Goal: Task Accomplishment & Management: Use online tool/utility

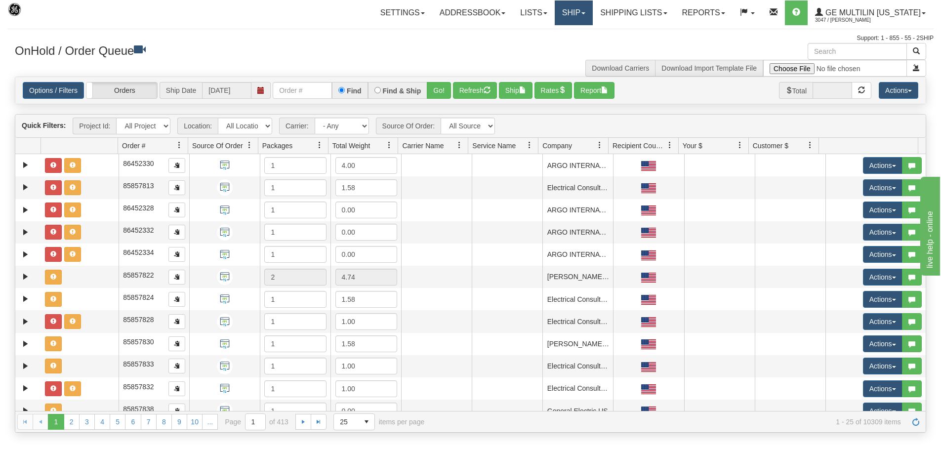
click at [590, 11] on link "Ship" at bounding box center [574, 12] width 38 height 25
click at [581, 35] on link "Ship Screen" at bounding box center [547, 34] width 89 height 13
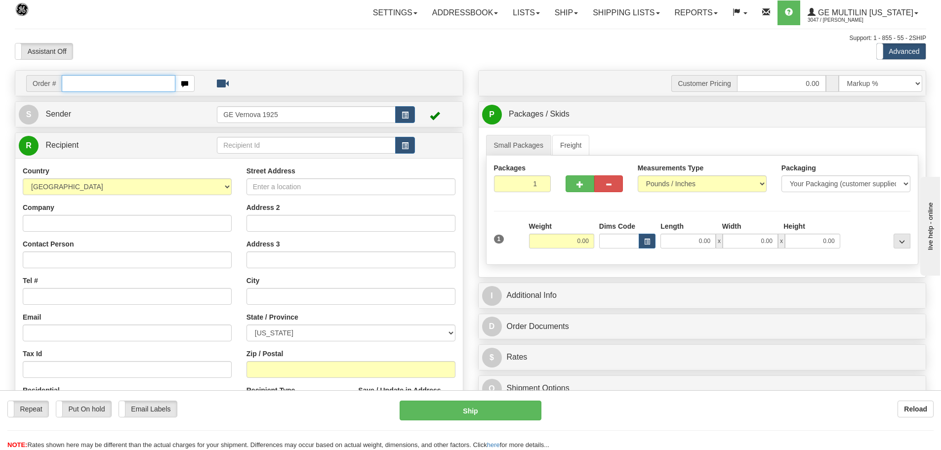
click at [78, 84] on input "text" at bounding box center [119, 83] width 114 height 17
type input "86689498"
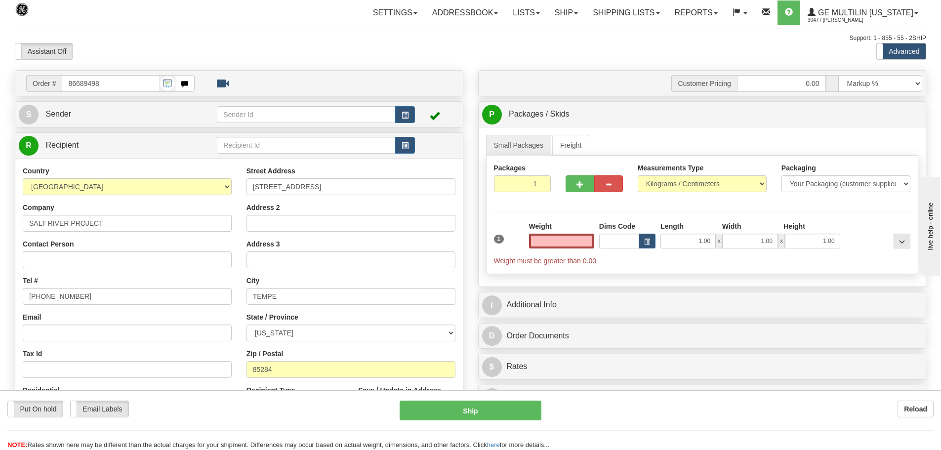
type input "0.00"
click at [274, 225] on input "Address 2" at bounding box center [351, 223] width 209 height 17
paste input "Srp - Tempe Srvc Ctr Main Whse"
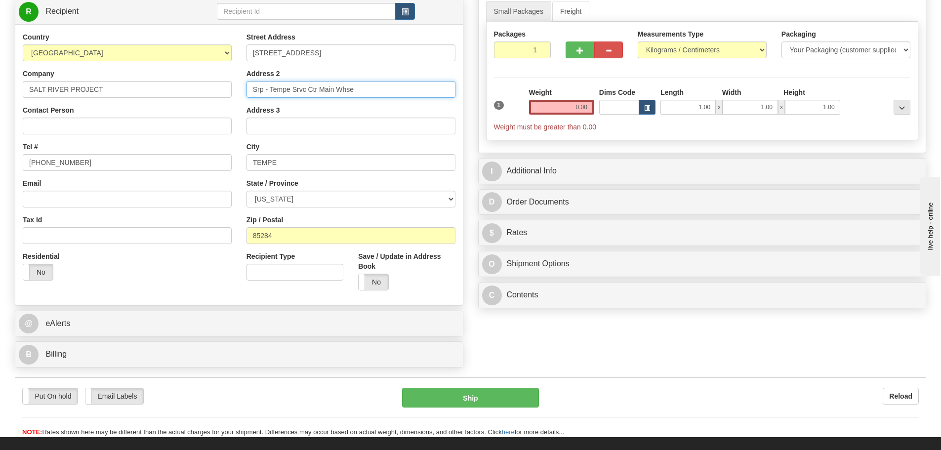
scroll to position [148, 0]
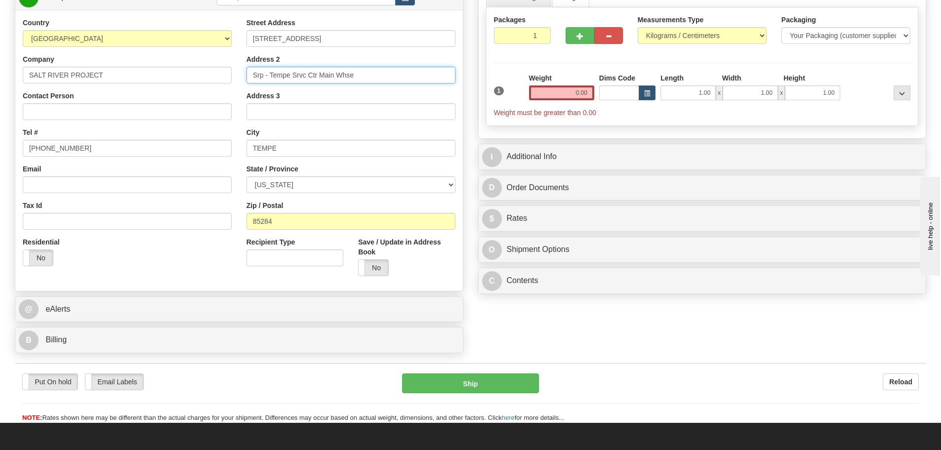
type input "Srp - Tempe Srvc Ctr Main Whse"
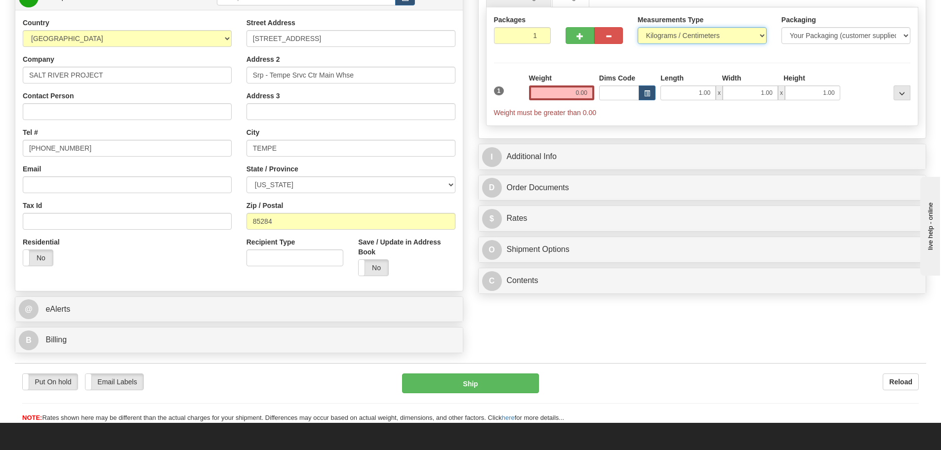
click at [759, 37] on select "Pounds / Inches Kilograms / Centimeters" at bounding box center [702, 35] width 129 height 17
select select "0"
click at [638, 27] on select "Pounds / Inches Kilograms / Centimeters" at bounding box center [702, 35] width 129 height 17
type input "2"
click at [543, 32] on input "2" at bounding box center [522, 35] width 57 height 17
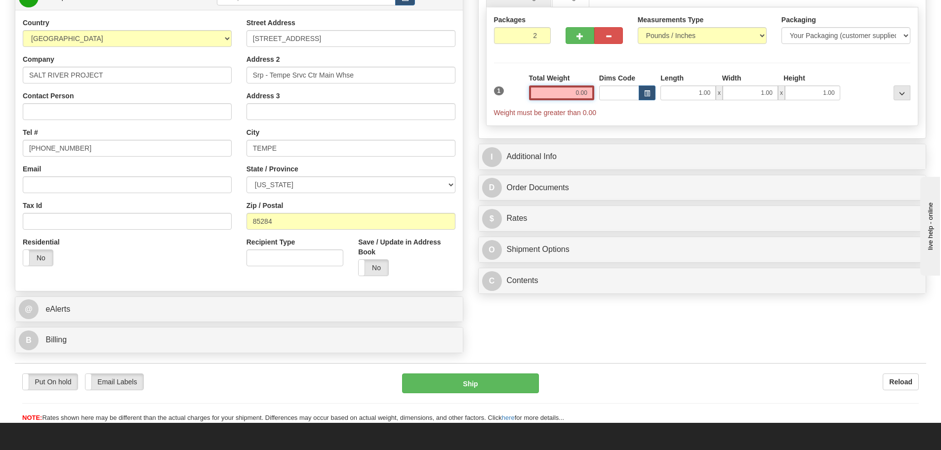
click at [590, 92] on input "0.00" at bounding box center [561, 92] width 65 height 15
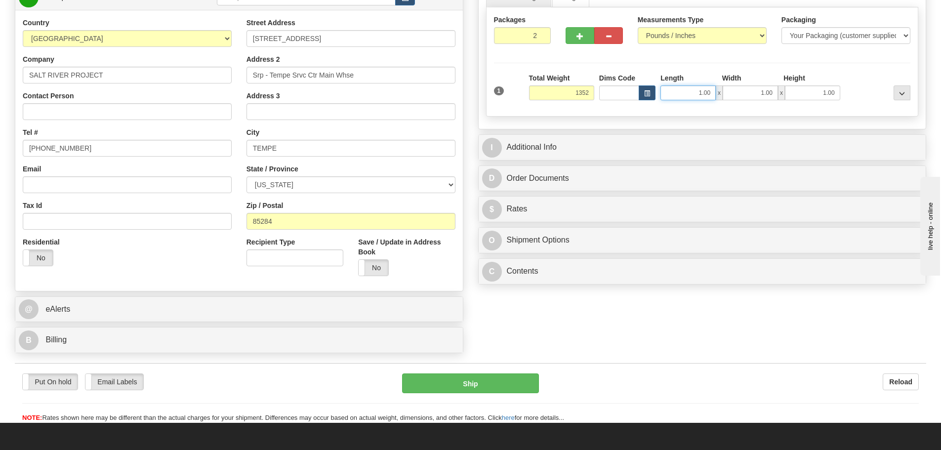
type input "1352.00"
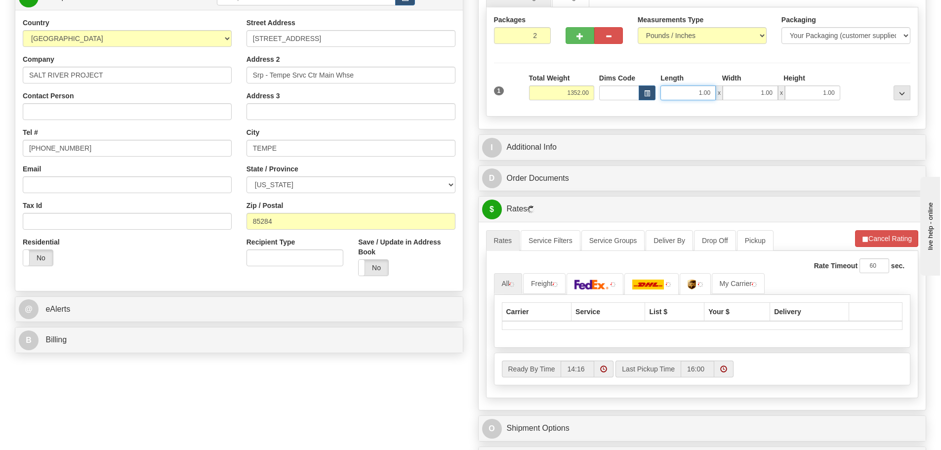
click at [710, 92] on input "1.00" at bounding box center [688, 92] width 55 height 15
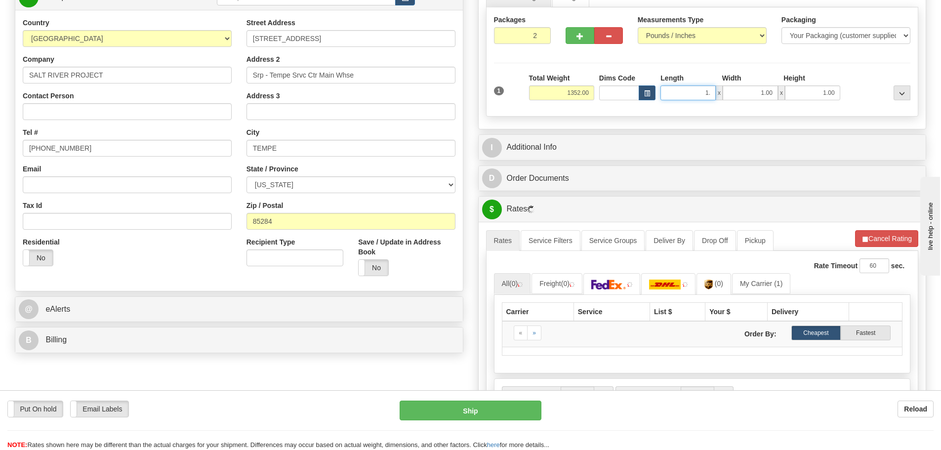
type input "1"
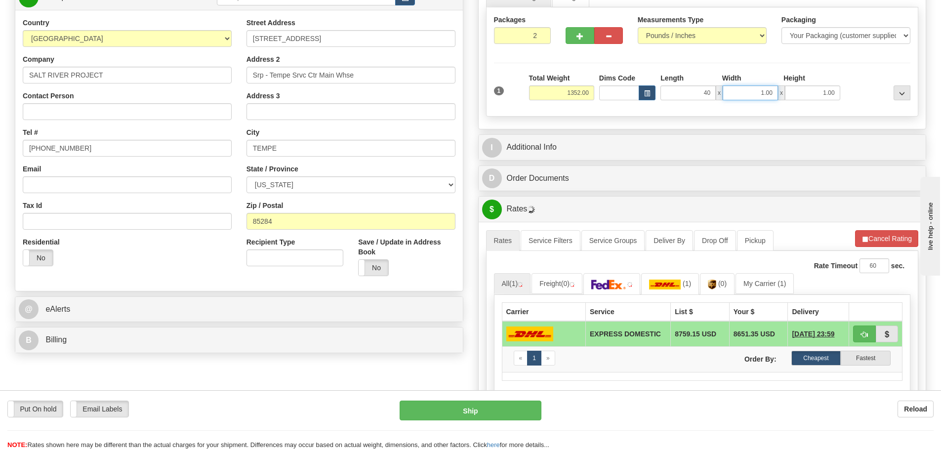
type input "40.00"
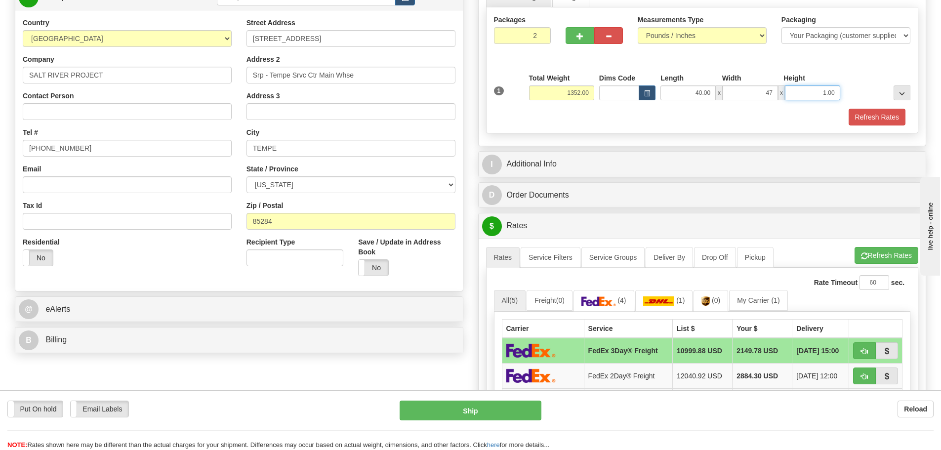
type input "47.00"
type input "40.00"
click at [744, 302] on link "My Carrier (1)" at bounding box center [758, 300] width 58 height 21
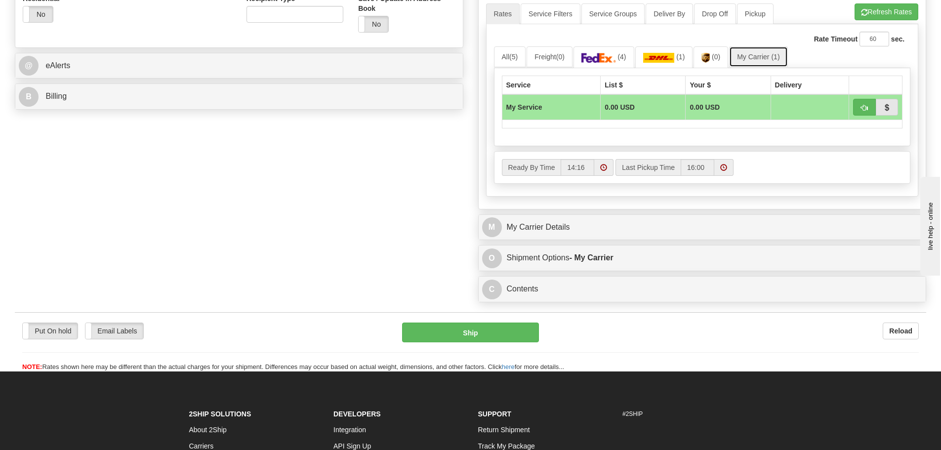
scroll to position [395, 0]
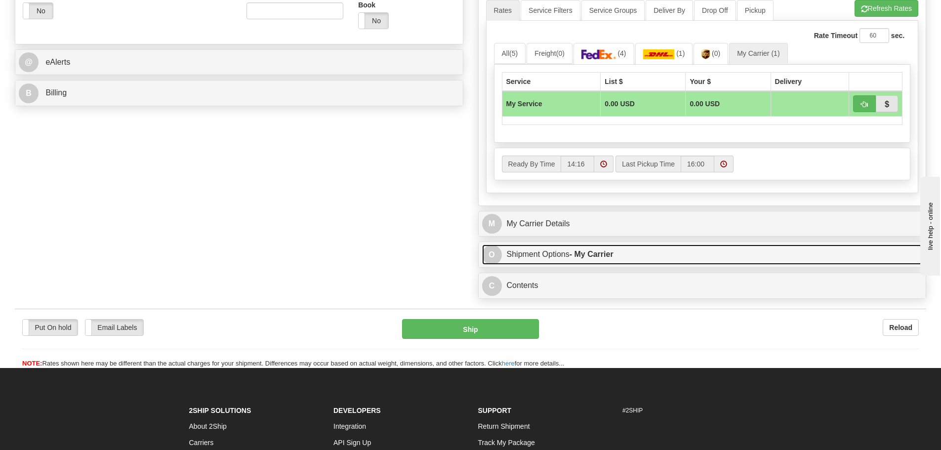
click at [623, 256] on link "O Shipment Options - My Carrier" at bounding box center [702, 255] width 441 height 20
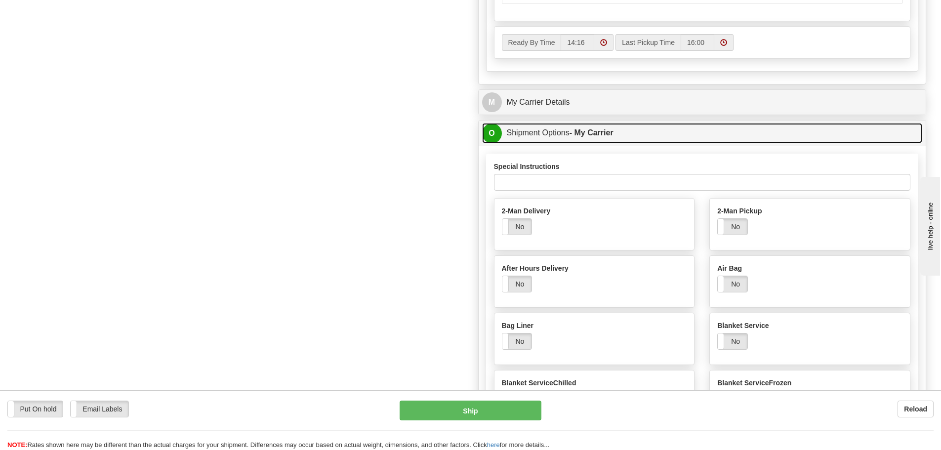
scroll to position [544, 0]
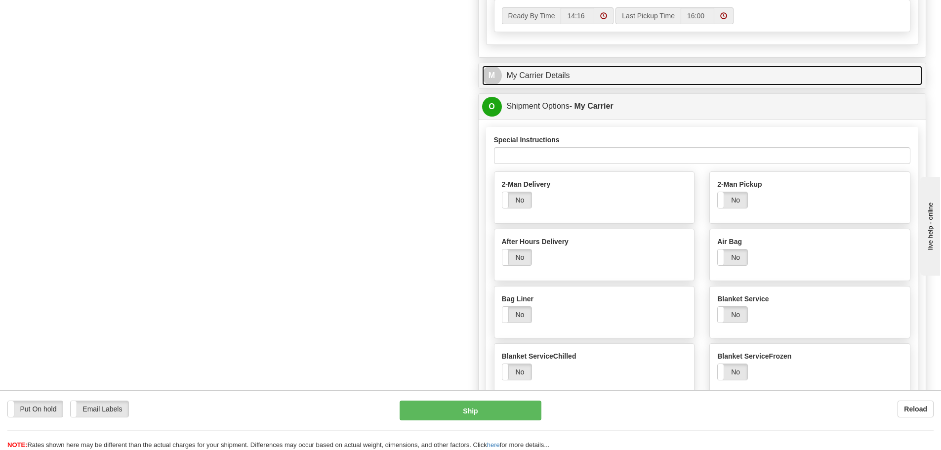
click at [595, 79] on link "M My Carrier Details" at bounding box center [702, 76] width 441 height 20
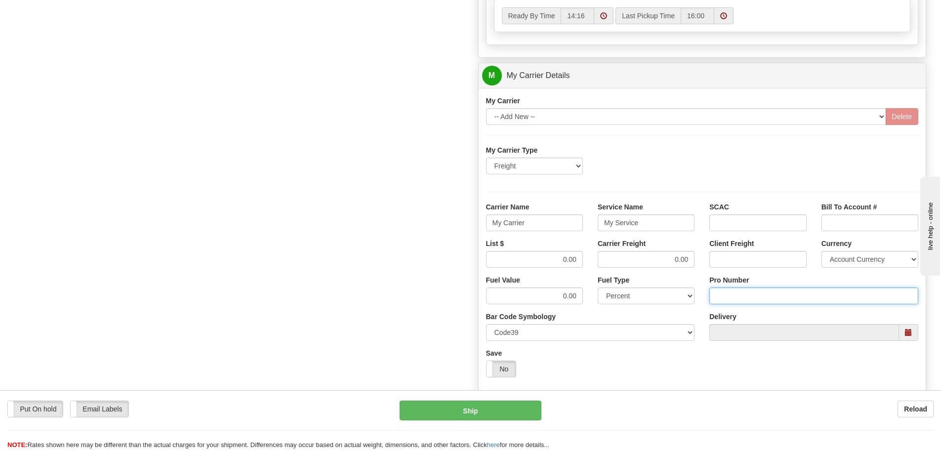
click at [730, 296] on input "Pro Number" at bounding box center [814, 296] width 209 height 17
type input "106504069505"
click button "Delete" at bounding box center [0, 0] width 0 height 0
click at [533, 223] on input "My Carrier" at bounding box center [534, 222] width 97 height 17
type input "M"
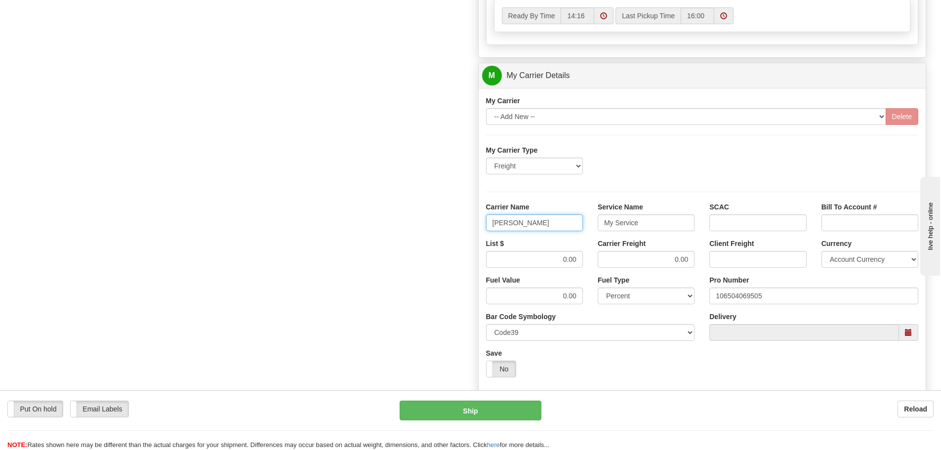
type input "SAIA"
click at [642, 226] on input "My Service" at bounding box center [646, 222] width 97 height 17
type input "M"
click at [616, 223] on input "ltl" at bounding box center [646, 222] width 97 height 17
type input "LTL"
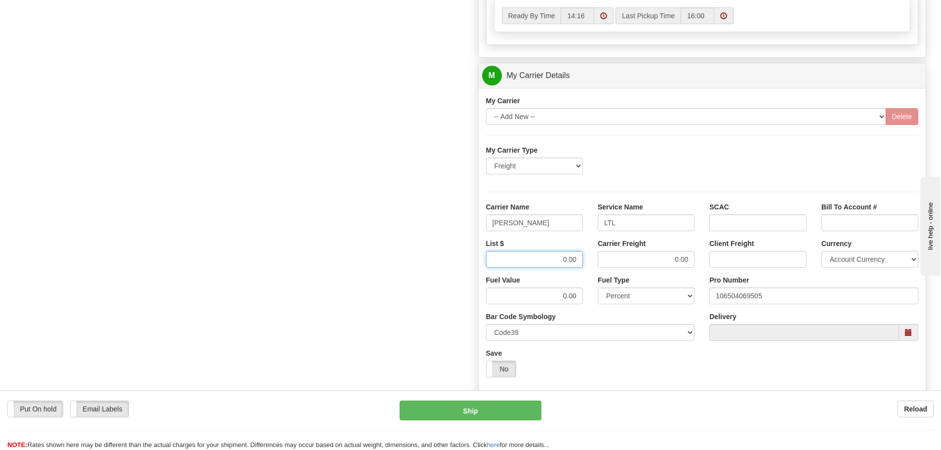
click at [580, 260] on input "0.00" at bounding box center [534, 259] width 97 height 17
type input "0"
type input "2792.74"
click at [691, 259] on input "0.00" at bounding box center [646, 259] width 97 height 17
type input "0"
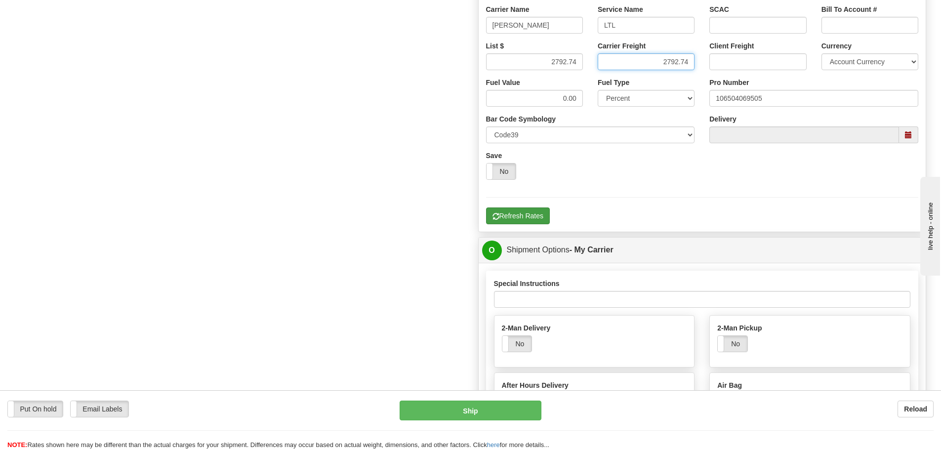
type input "2792.74"
click at [516, 216] on button "Refresh Rates" at bounding box center [518, 216] width 64 height 17
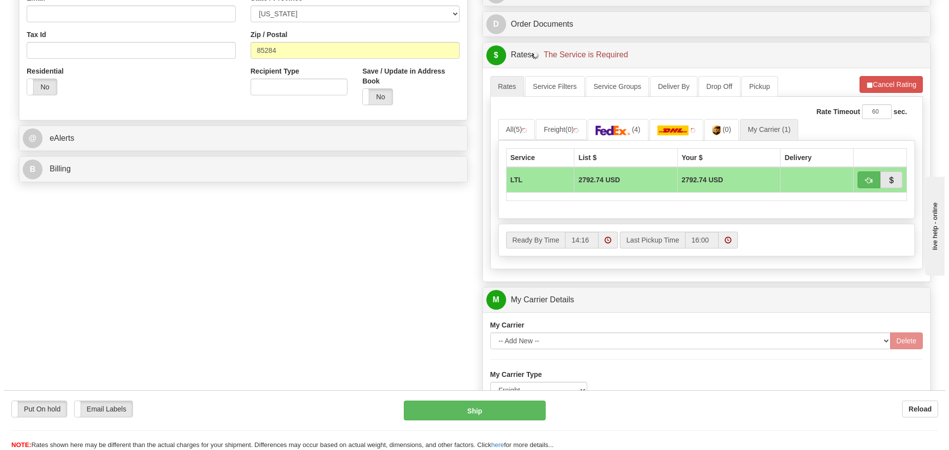
scroll to position [297, 0]
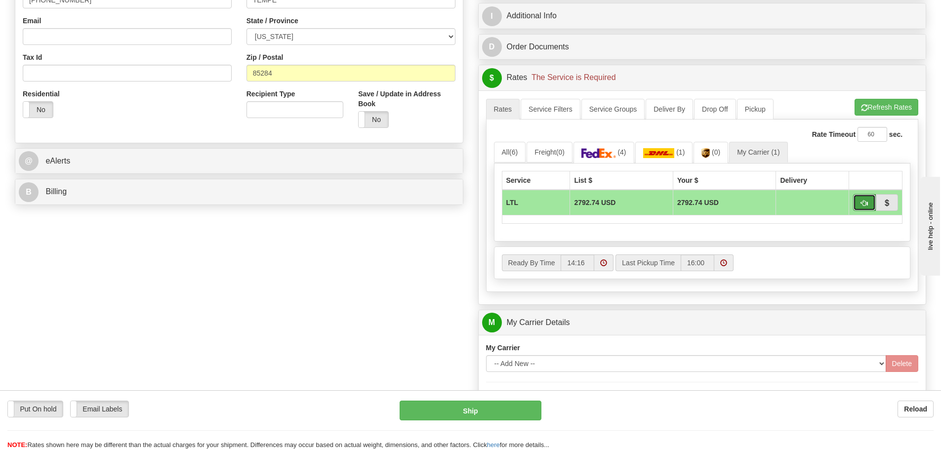
click at [862, 204] on span "button" at bounding box center [864, 203] width 7 height 6
type input "00"
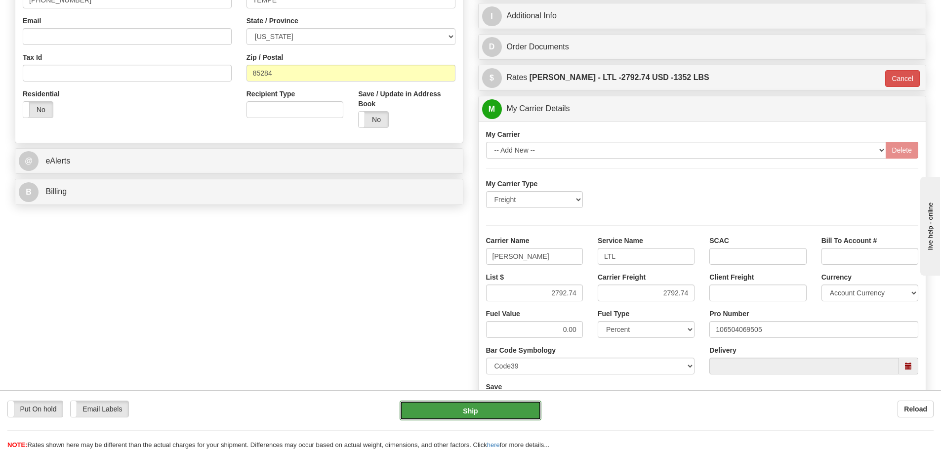
click at [488, 419] on button "Ship" at bounding box center [471, 411] width 142 height 20
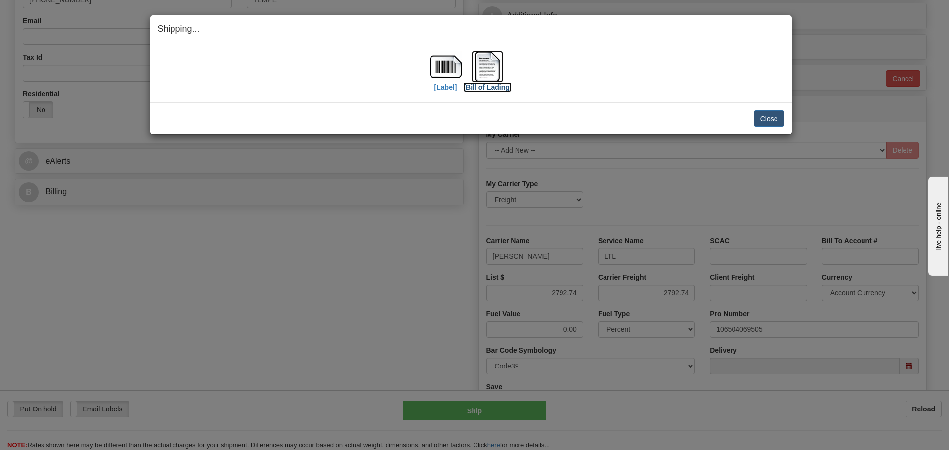
click at [488, 73] on img at bounding box center [487, 67] width 32 height 32
click at [495, 72] on img at bounding box center [487, 67] width 32 height 32
click at [769, 118] on button "Close" at bounding box center [769, 118] width 31 height 17
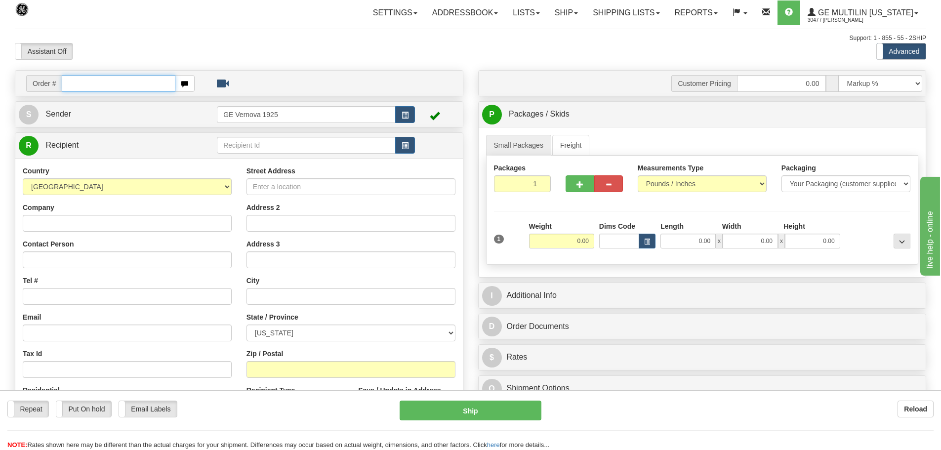
click at [88, 87] on input "text" at bounding box center [119, 83] width 114 height 17
type input "86689552"
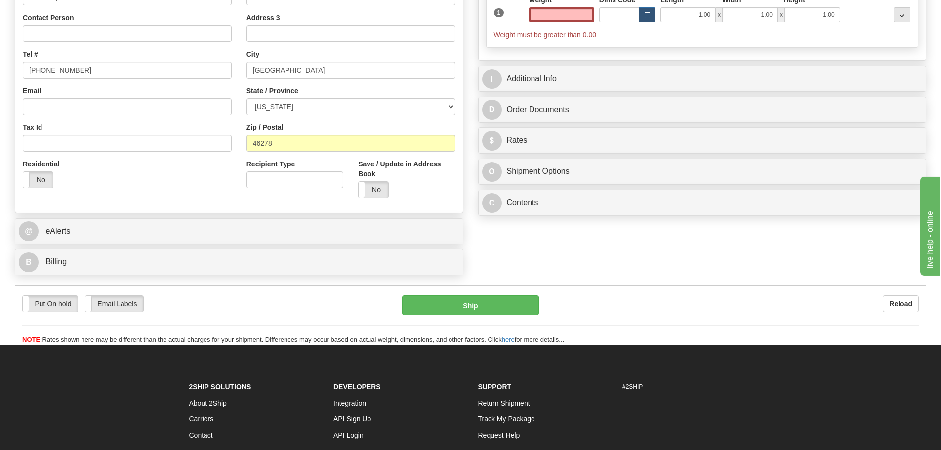
scroll to position [247, 0]
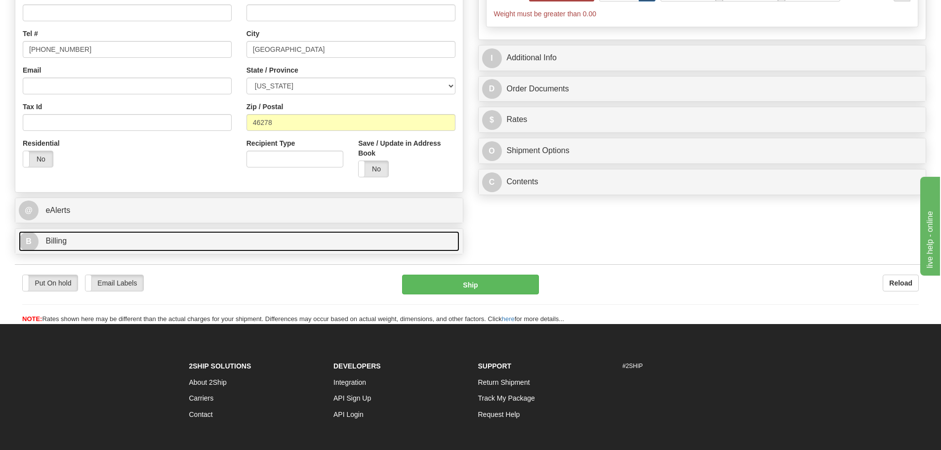
type input "0.00"
click at [190, 243] on link "B Billing" at bounding box center [239, 241] width 441 height 20
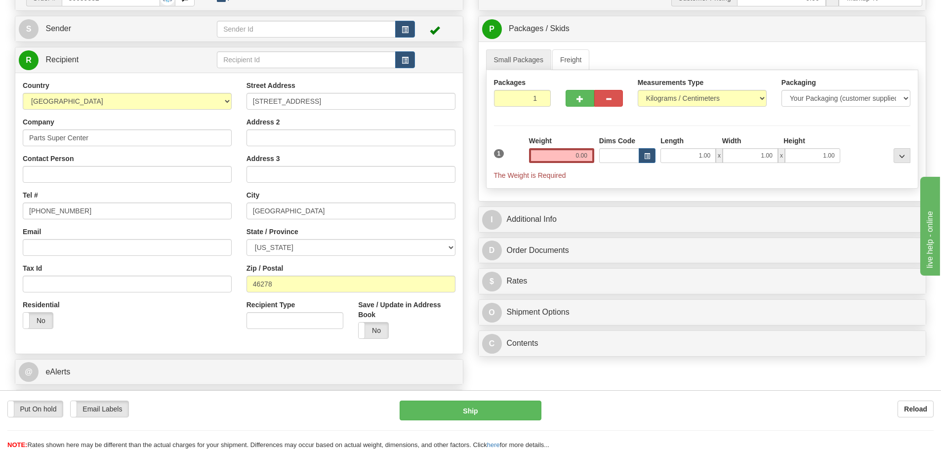
scroll to position [49, 0]
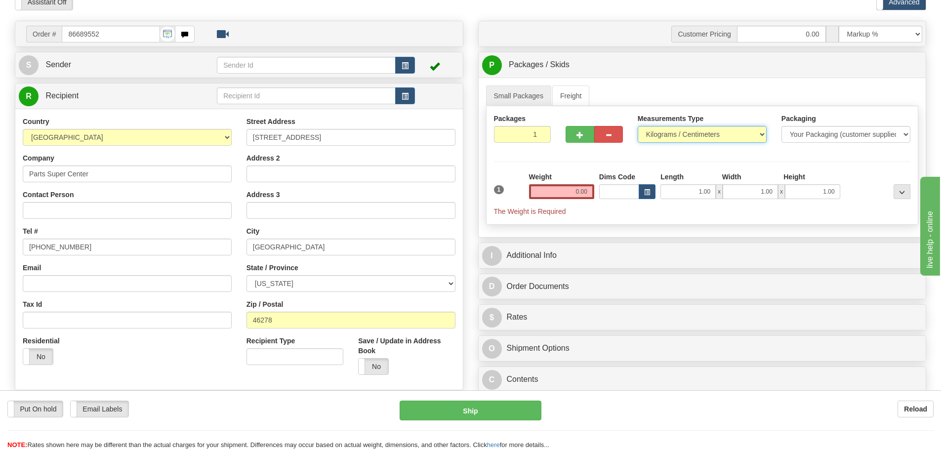
click at [763, 135] on select "Pounds / Inches Kilograms / Centimeters" at bounding box center [702, 134] width 129 height 17
select select "0"
click at [638, 126] on select "Pounds / Inches Kilograms / Centimeters" at bounding box center [702, 134] width 129 height 17
click at [591, 190] on input "0.00" at bounding box center [561, 191] width 65 height 15
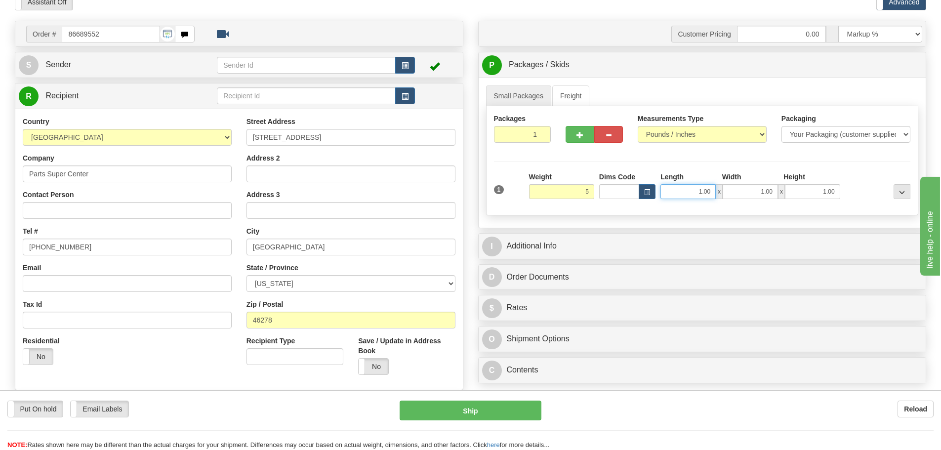
type input "5.00"
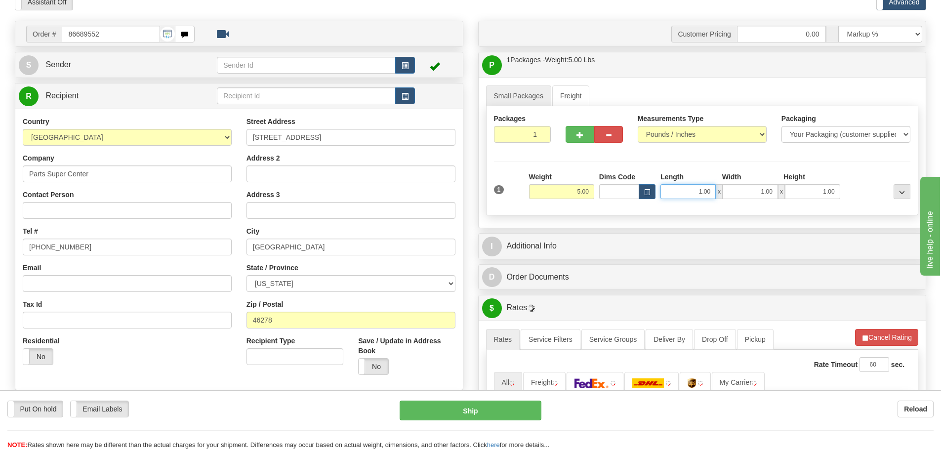
click at [712, 190] on input "1.00" at bounding box center [688, 191] width 55 height 15
type input "1"
type input "6.00"
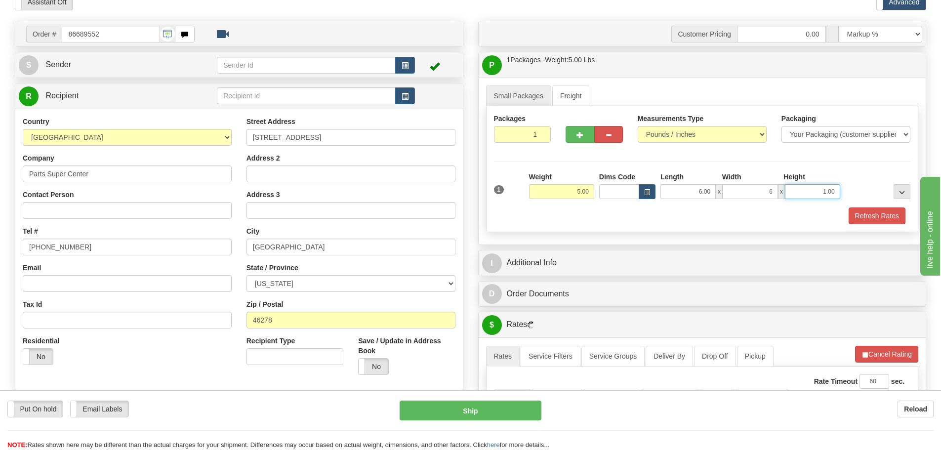
type input "6.00"
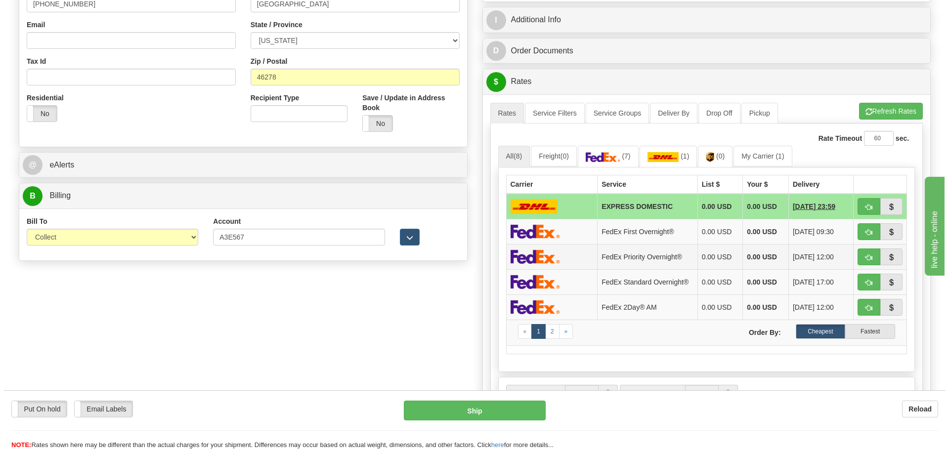
scroll to position [297, 0]
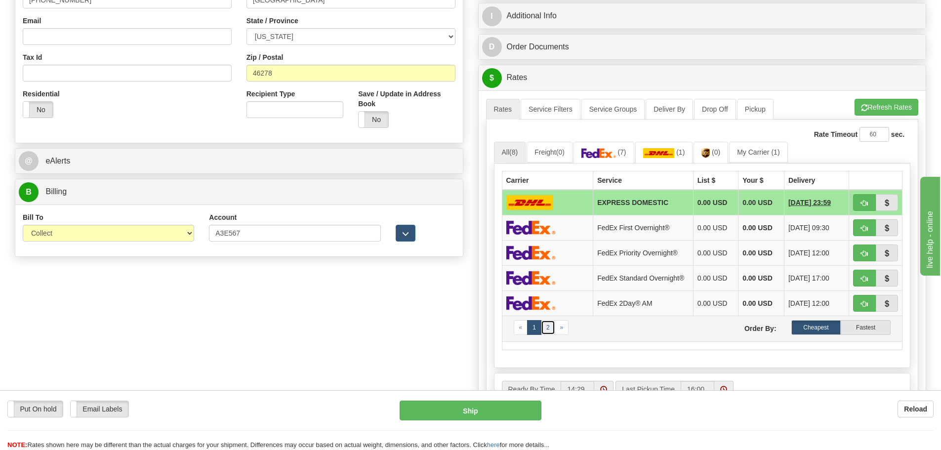
type input "20.00"
click at [551, 332] on link "2" at bounding box center [548, 327] width 14 height 15
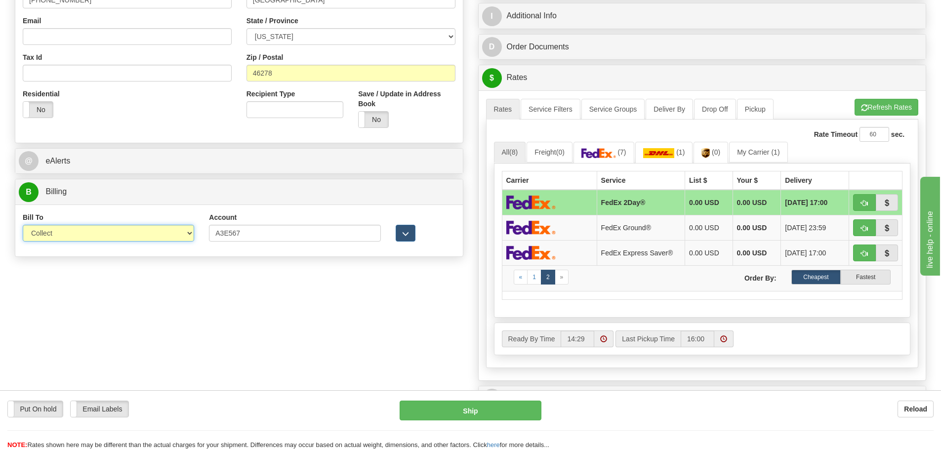
click at [191, 235] on select "Sender Recipient Third Party Collect" at bounding box center [108, 233] width 171 height 17
select select "2"
click at [23, 225] on select "Sender Recipient Third Party Collect" at bounding box center [108, 233] width 171 height 17
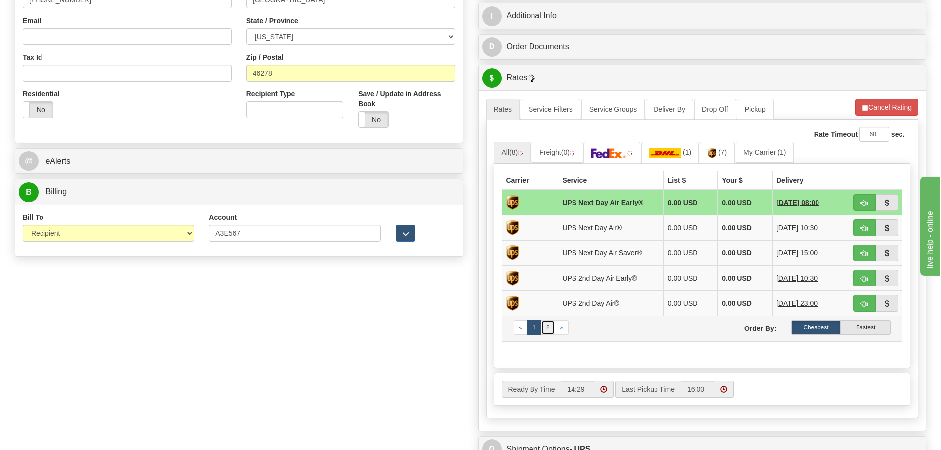
click at [549, 328] on link "2" at bounding box center [548, 327] width 14 height 15
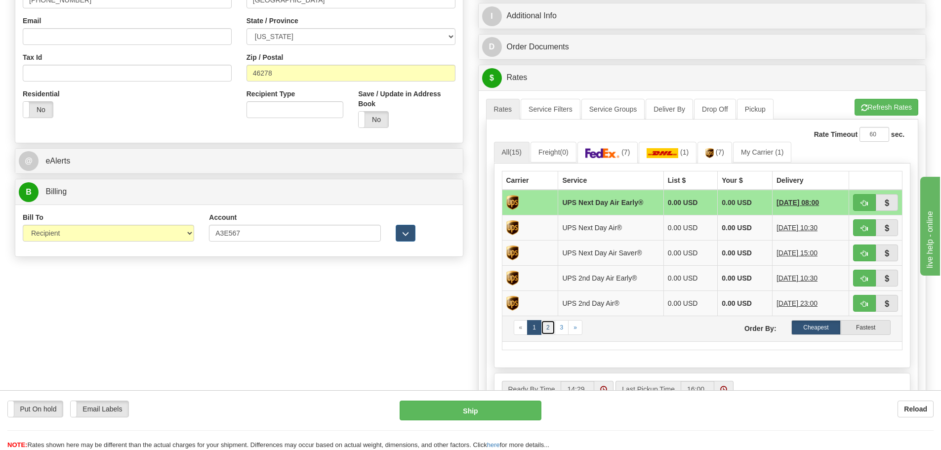
click at [549, 329] on link "2" at bounding box center [548, 327] width 14 height 15
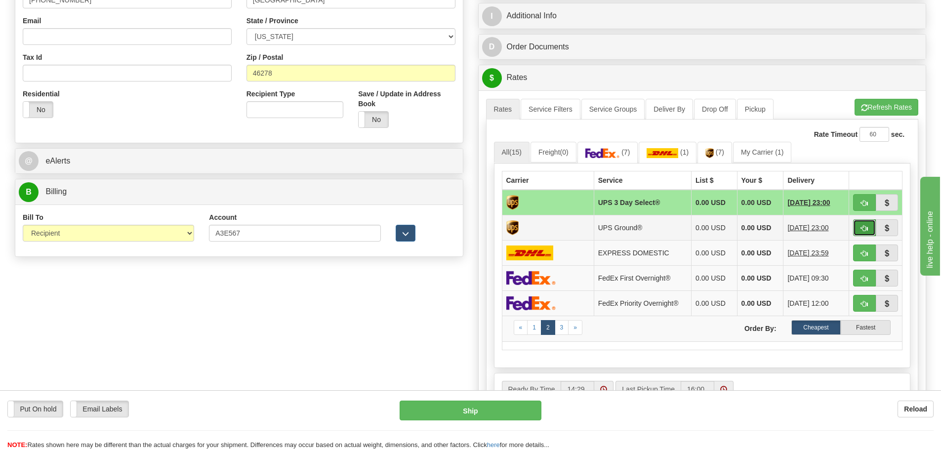
click at [864, 227] on span "button" at bounding box center [864, 228] width 7 height 6
type input "03"
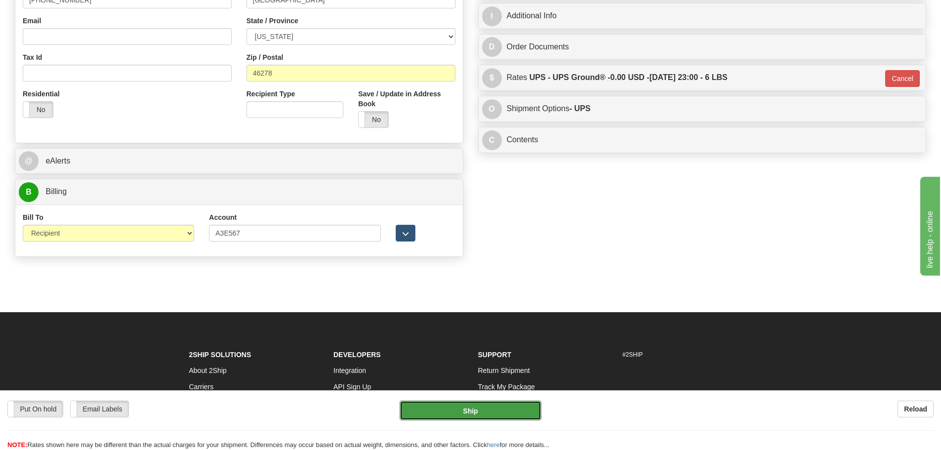
click at [471, 413] on button "Ship" at bounding box center [471, 411] width 142 height 20
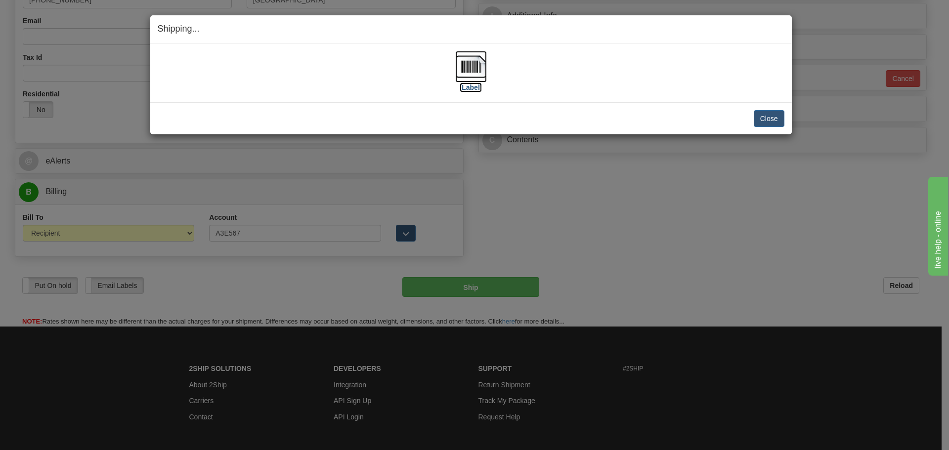
click at [474, 72] on img at bounding box center [471, 67] width 32 height 32
click at [764, 120] on button "Close" at bounding box center [769, 118] width 31 height 17
